Goal: Obtain resource: Obtain resource

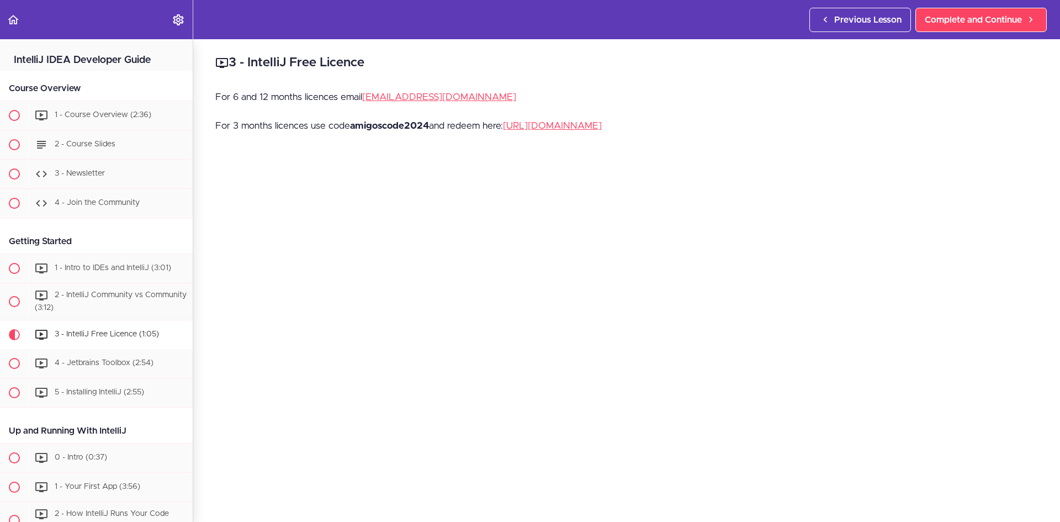
scroll to position [275, 0]
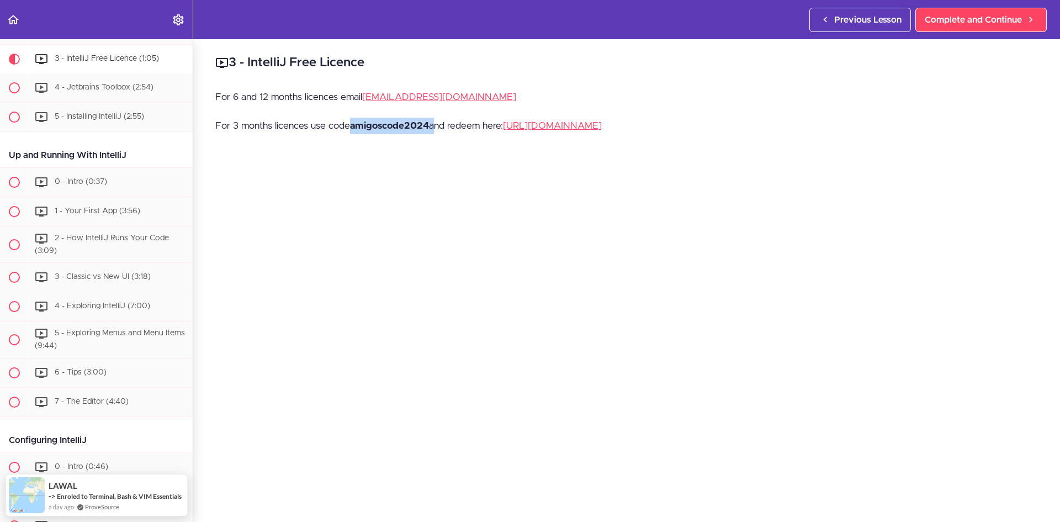
drag, startPoint x: 433, startPoint y: 123, endPoint x: 351, endPoint y: 126, distance: 82.4
click at [351, 126] on p "For 3 months licences use code amigoscode2024 and redeem here: [URL][DOMAIN_NAM…" at bounding box center [626, 126] width 823 height 17
copy p "amigoscode2024"
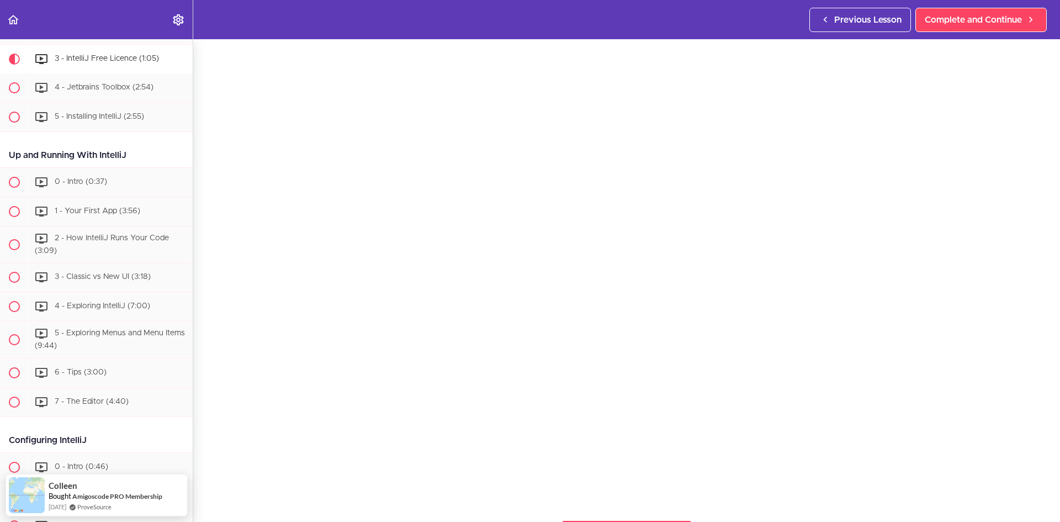
scroll to position [0, 0]
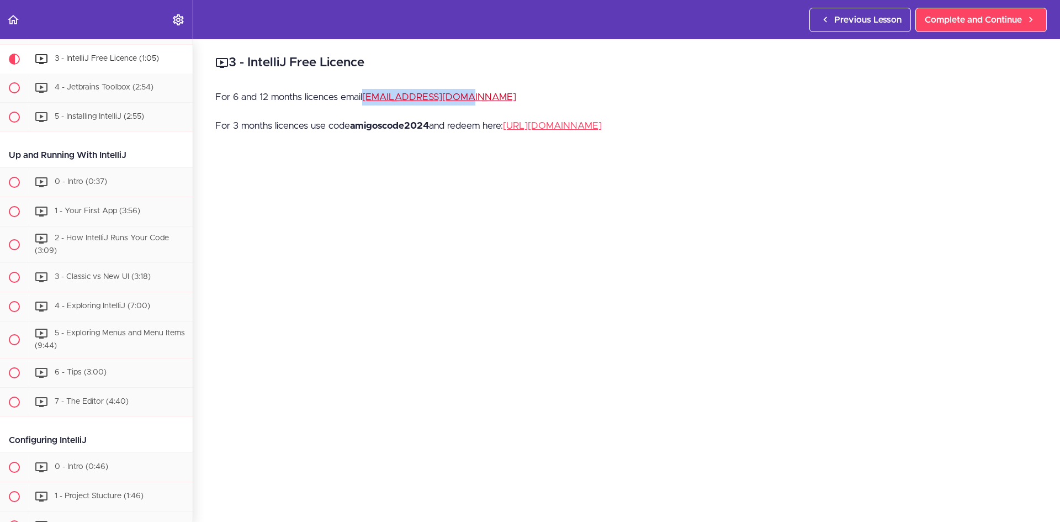
drag, startPoint x: 477, startPoint y: 97, endPoint x: 365, endPoint y: 92, distance: 112.2
click at [365, 92] on p "For 6 and 12 months licences email [EMAIL_ADDRESS][DOMAIN_NAME]" at bounding box center [626, 97] width 823 height 17
copy link "[EMAIL_ADDRESS][DOMAIN_NAME]"
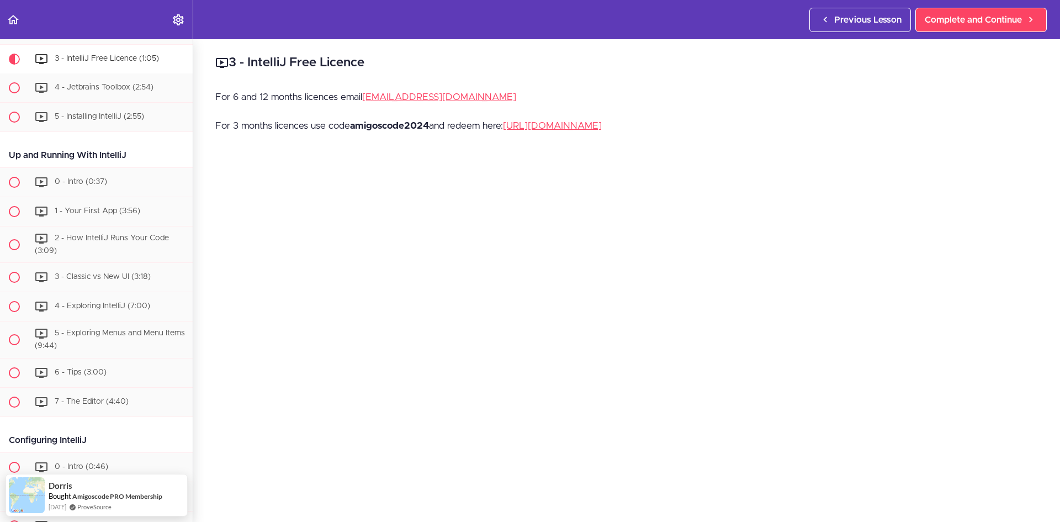
click at [407, 128] on strong "amigoscode2024" at bounding box center [389, 125] width 79 height 9
copy p "amigoscode2024"
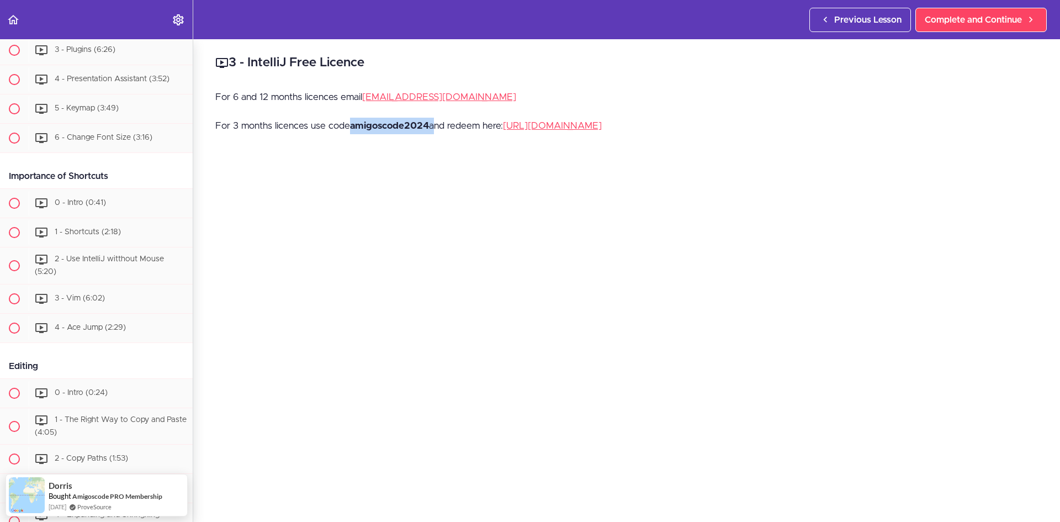
scroll to position [811, 0]
